Goal: Information Seeking & Learning: Check status

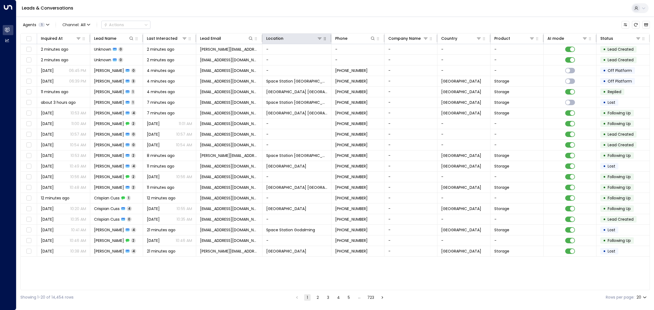
drag, startPoint x: 319, startPoint y: 36, endPoint x: 325, endPoint y: 38, distance: 6.2
click at [319, 36] on icon at bounding box center [320, 38] width 4 height 4
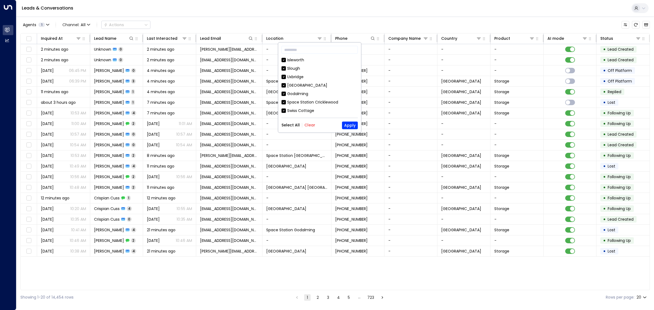
click at [309, 126] on button "Clear" at bounding box center [310, 125] width 11 height 4
click at [286, 115] on div "Space Station [GEOGRAPHIC_DATA]" at bounding box center [320, 118] width 76 height 6
click at [353, 127] on button "Apply" at bounding box center [350, 126] width 16 height 8
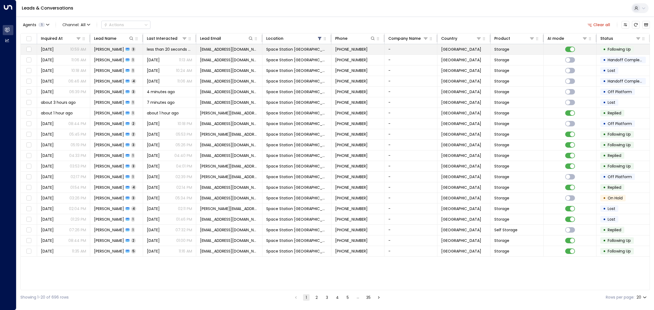
click at [100, 50] on span "[PERSON_NAME]" at bounding box center [109, 49] width 30 height 5
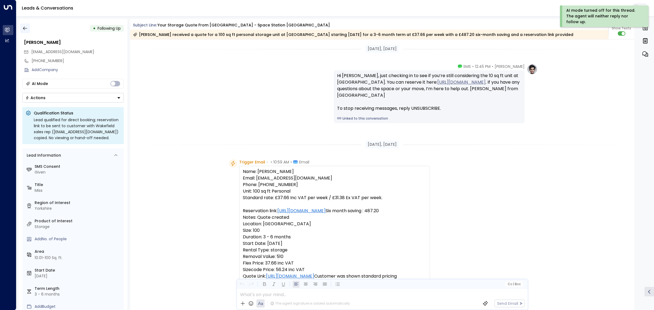
click at [25, 26] on icon "button" at bounding box center [24, 28] width 5 height 5
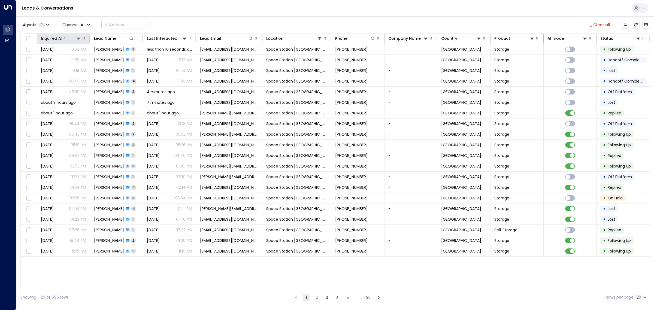
click at [67, 38] on div at bounding box center [72, 38] width 19 height 5
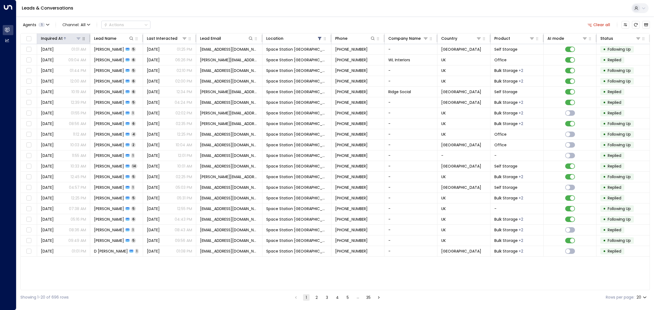
click at [67, 38] on div at bounding box center [72, 38] width 19 height 5
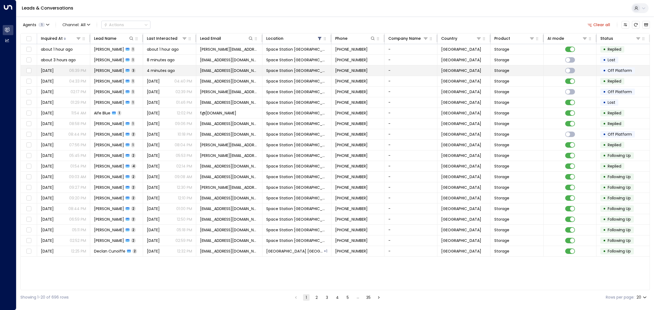
click at [108, 67] on td "[PERSON_NAME] 3" at bounding box center [116, 70] width 53 height 10
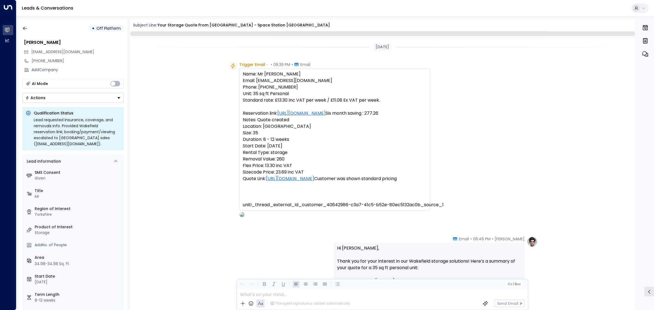
scroll to position [528, 0]
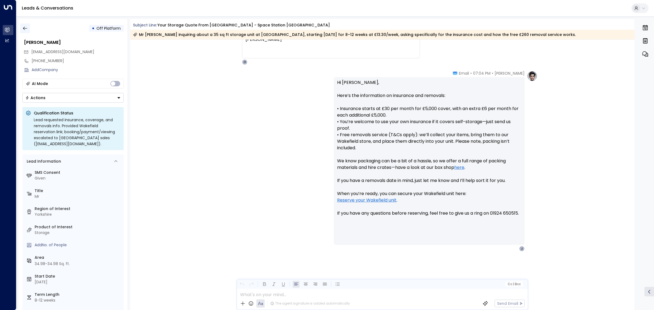
click at [25, 27] on icon "button" at bounding box center [24, 28] width 5 height 5
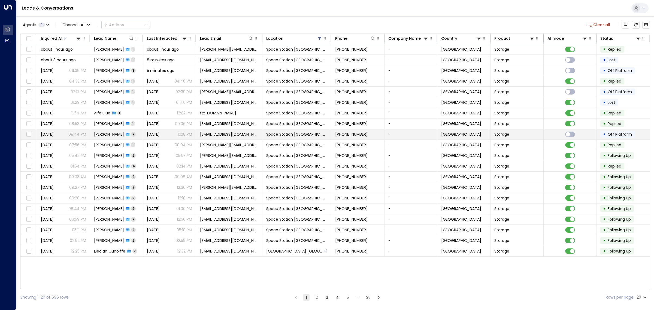
click at [104, 133] on span "[PERSON_NAME]" at bounding box center [109, 134] width 30 height 5
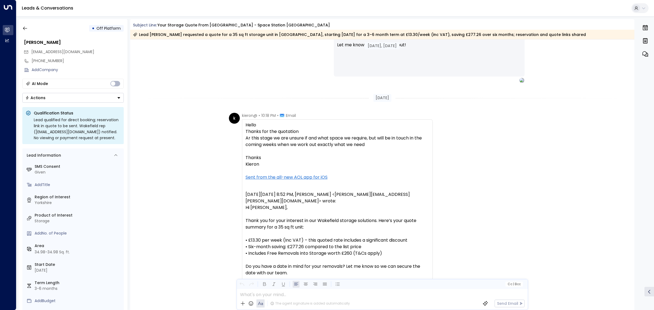
scroll to position [375, 0]
click at [26, 32] on button "button" at bounding box center [25, 28] width 10 height 10
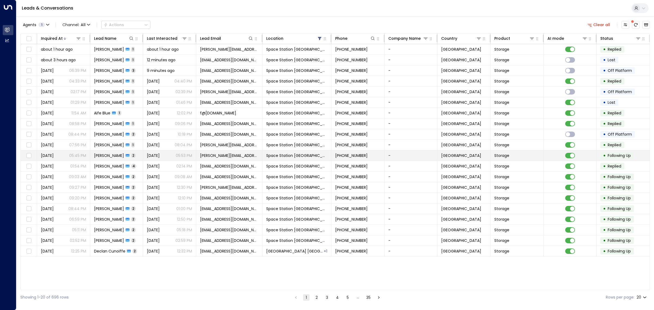
click at [176, 154] on p "05:53 PM" at bounding box center [184, 155] width 16 height 5
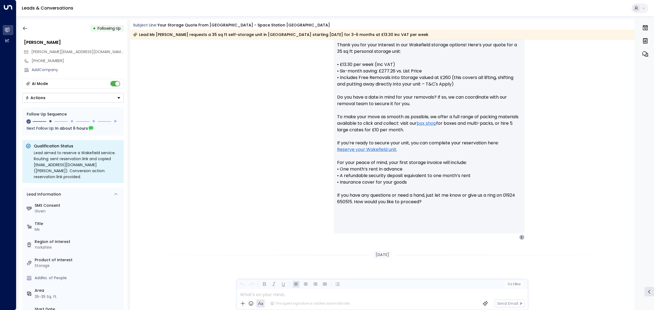
scroll to position [121, 0]
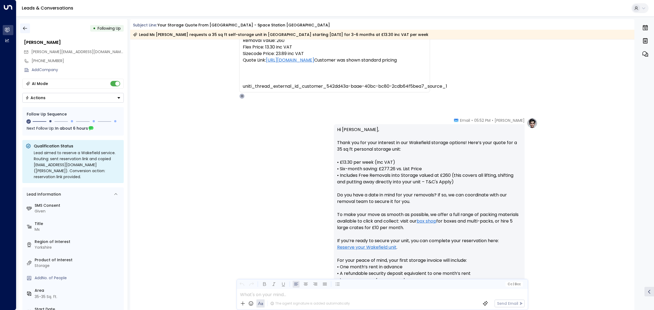
click at [20, 26] on button "button" at bounding box center [25, 28] width 10 height 10
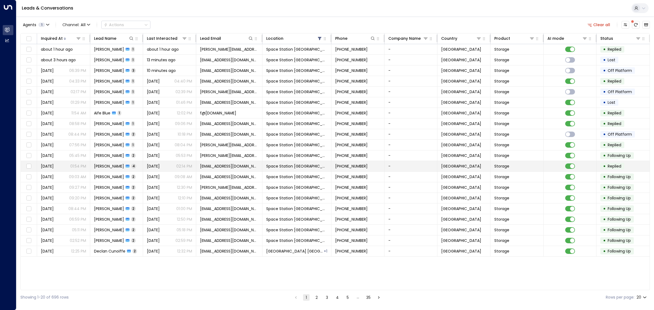
click at [123, 164] on span "[PERSON_NAME]" at bounding box center [109, 166] width 30 height 5
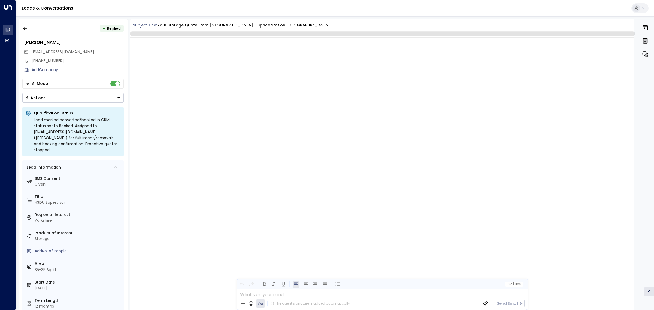
scroll to position [425, 0]
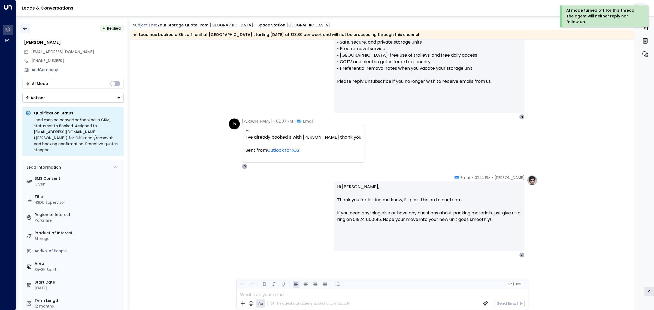
click at [25, 29] on icon "button" at bounding box center [24, 28] width 5 height 5
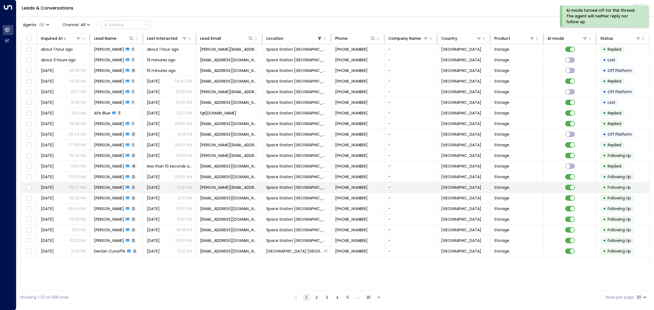
click at [131, 188] on span "2" at bounding box center [133, 187] width 5 height 5
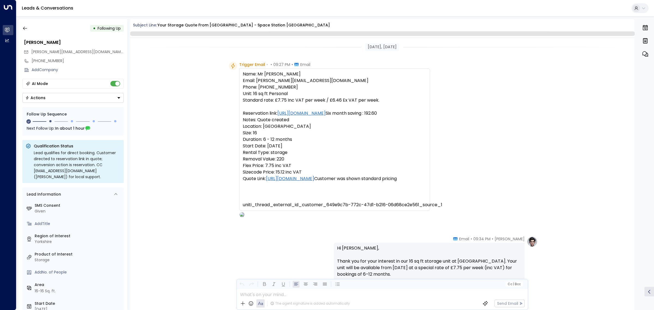
scroll to position [280, 0]
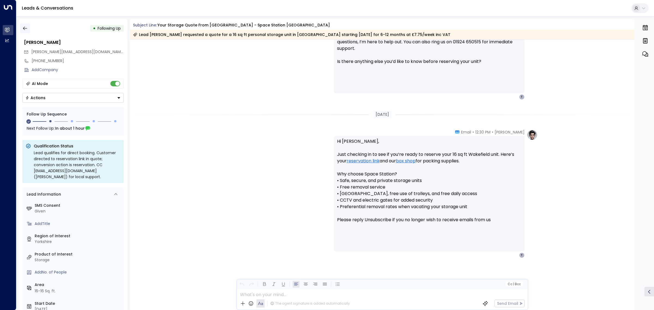
click at [24, 26] on icon "button" at bounding box center [24, 28] width 5 height 5
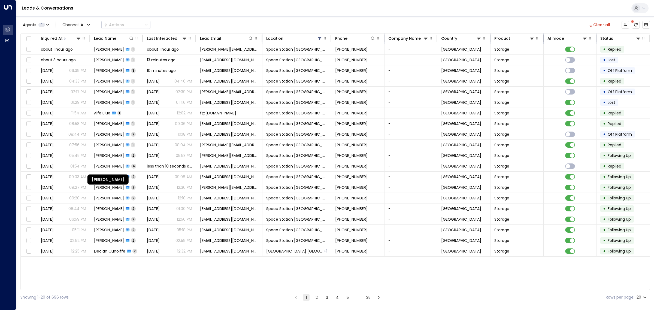
click at [122, 177] on div "[PERSON_NAME]" at bounding box center [108, 180] width 41 height 10
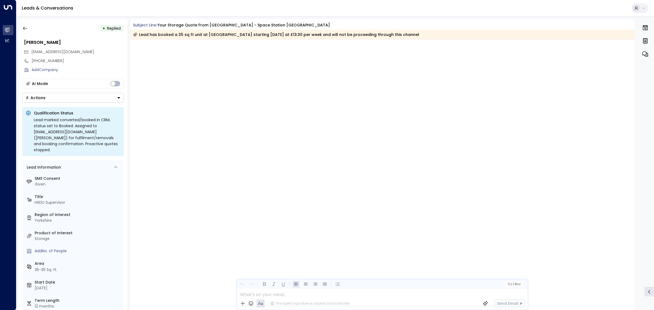
scroll to position [426, 0]
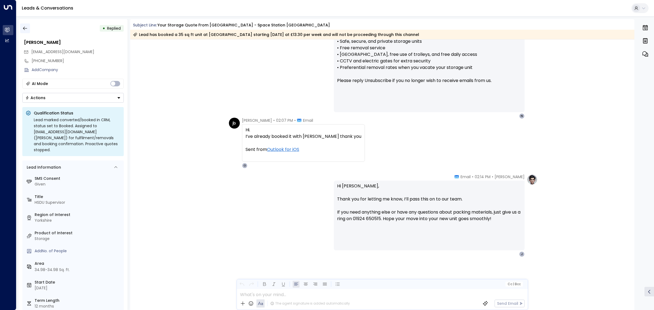
click at [26, 28] on icon "button" at bounding box center [24, 28] width 5 height 5
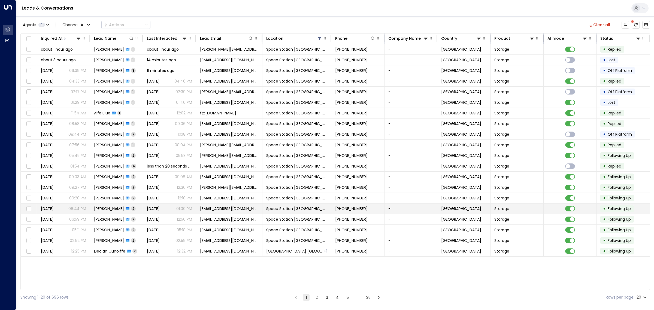
click at [115, 211] on span "[PERSON_NAME]" at bounding box center [109, 208] width 30 height 5
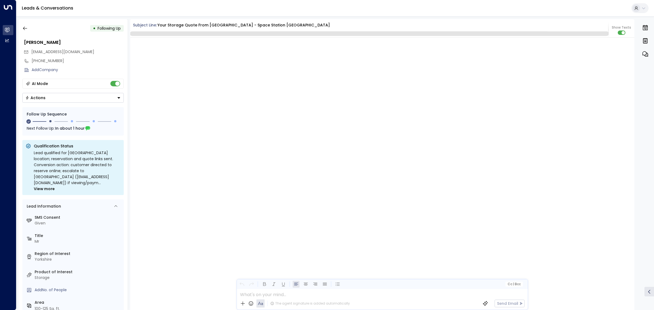
scroll to position [625, 0]
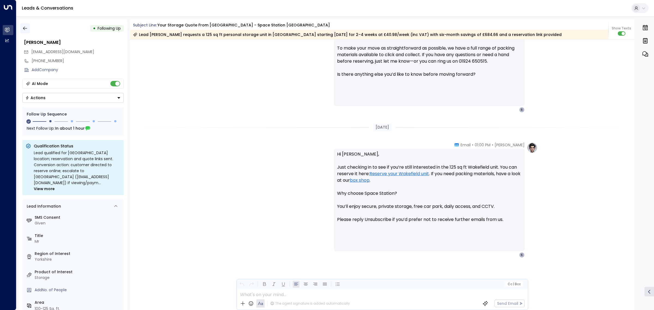
click at [25, 27] on icon "button" at bounding box center [24, 28] width 5 height 5
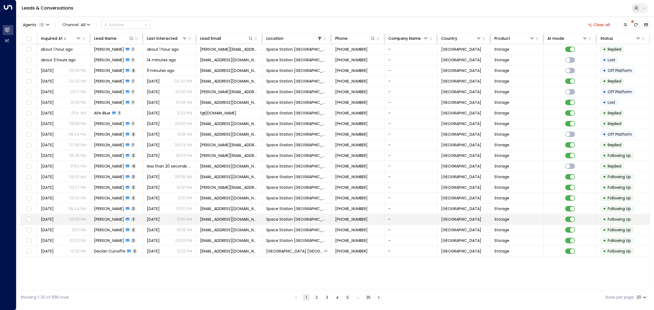
click at [112, 219] on span "[PERSON_NAME]" at bounding box center [109, 219] width 30 height 5
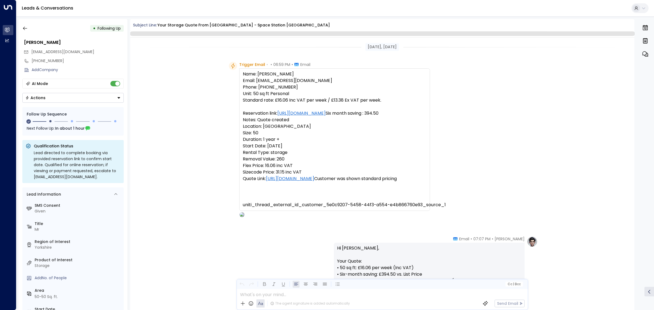
scroll to position [379, 0]
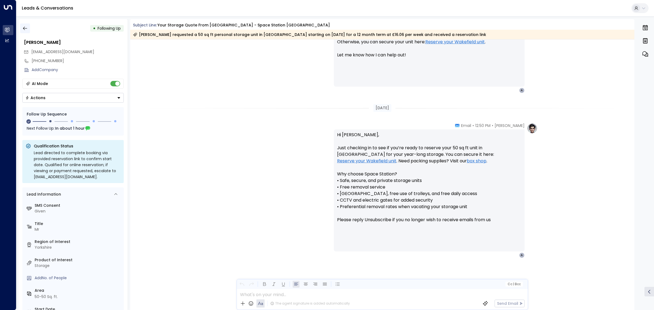
click at [25, 26] on icon "button" at bounding box center [24, 28] width 5 height 5
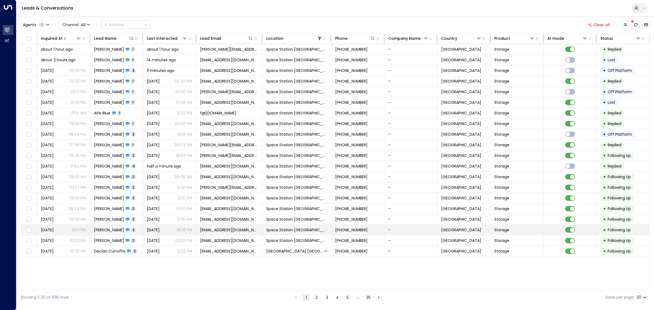
click at [119, 229] on span "[PERSON_NAME]" at bounding box center [109, 229] width 30 height 5
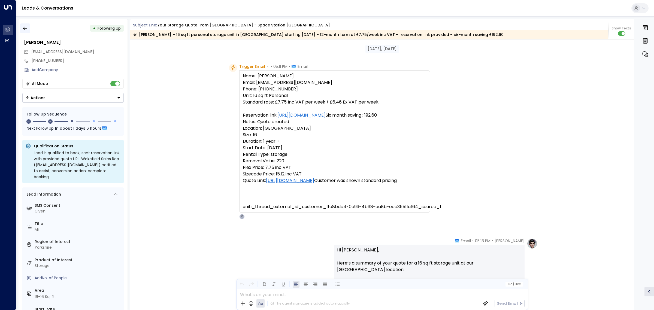
click at [23, 26] on icon "button" at bounding box center [24, 28] width 5 height 5
